Goal: Task Accomplishment & Management: Manage account settings

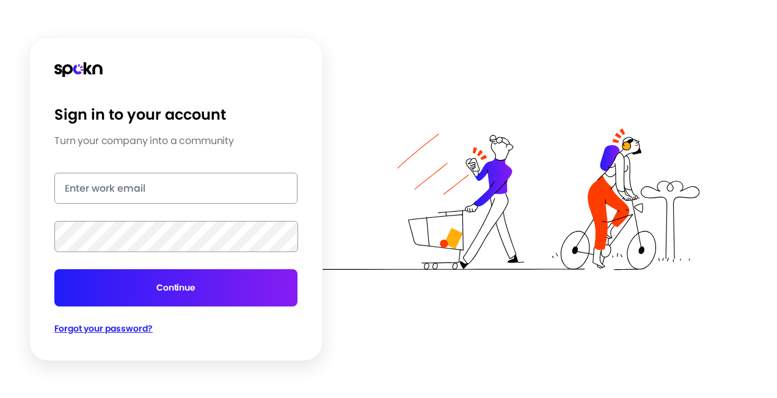
click at [171, 189] on input "email" at bounding box center [175, 188] width 243 height 31
type input "[EMAIL_ADDRESS][DOMAIN_NAME]"
click at [54, 269] on button "Continue" at bounding box center [175, 287] width 243 height 37
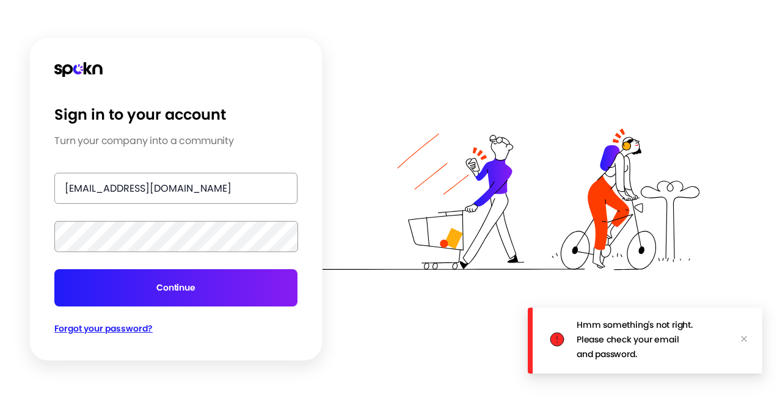
click at [87, 329] on span "Forgot your password?" at bounding box center [103, 328] width 98 height 12
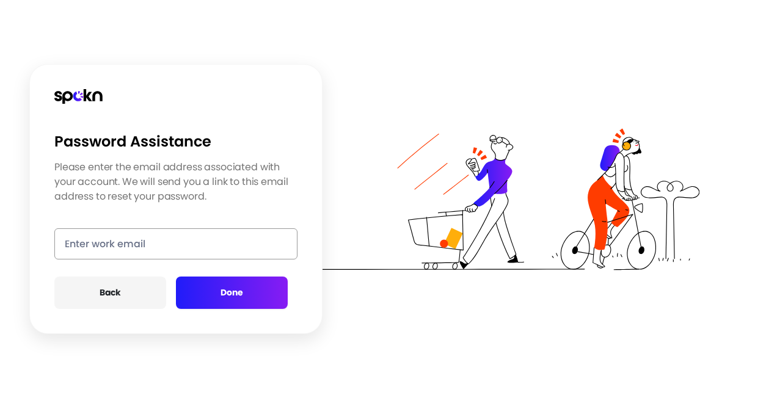
click at [88, 244] on input "email" at bounding box center [175, 243] width 243 height 31
type input "[EMAIL_ADDRESS][DOMAIN_NAME]"
click at [228, 291] on button "Done" at bounding box center [232, 293] width 112 height 32
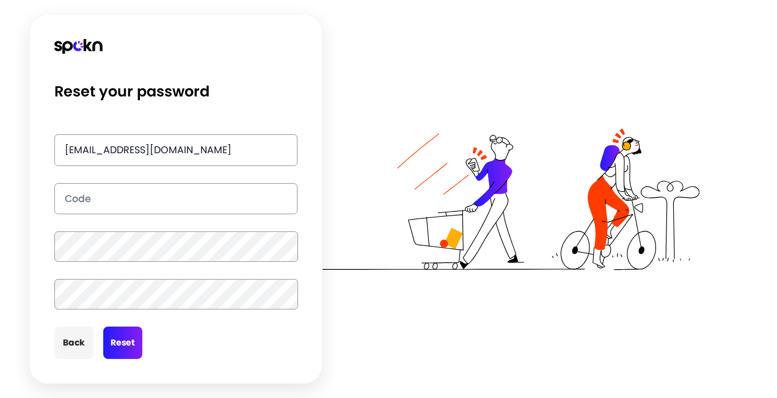
click at [77, 348] on button "Back" at bounding box center [73, 343] width 39 height 32
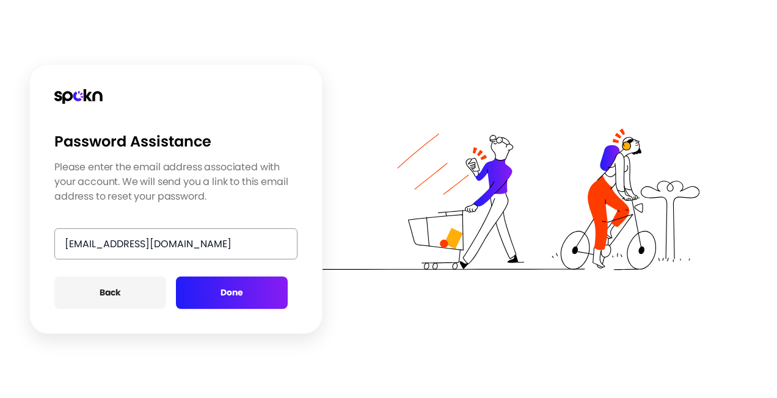
click at [109, 286] on button "Back" at bounding box center [110, 293] width 112 height 32
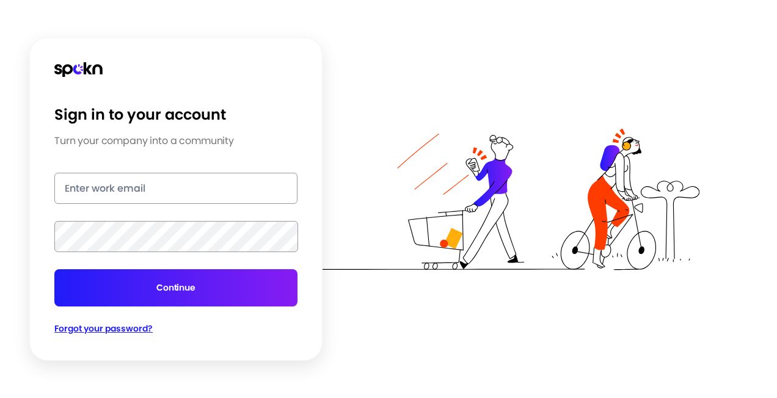
click at [134, 182] on input "email" at bounding box center [175, 188] width 243 height 31
type input "[EMAIL_ADDRESS][DOMAIN_NAME]"
click at [54, 269] on button "Continue" at bounding box center [175, 287] width 243 height 37
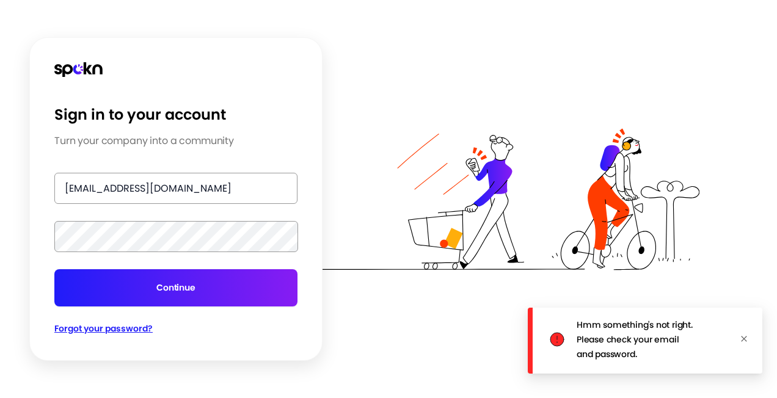
click at [746, 337] on icon "close" at bounding box center [743, 338] width 7 height 7
